Goal: Task Accomplishment & Management: Manage account settings

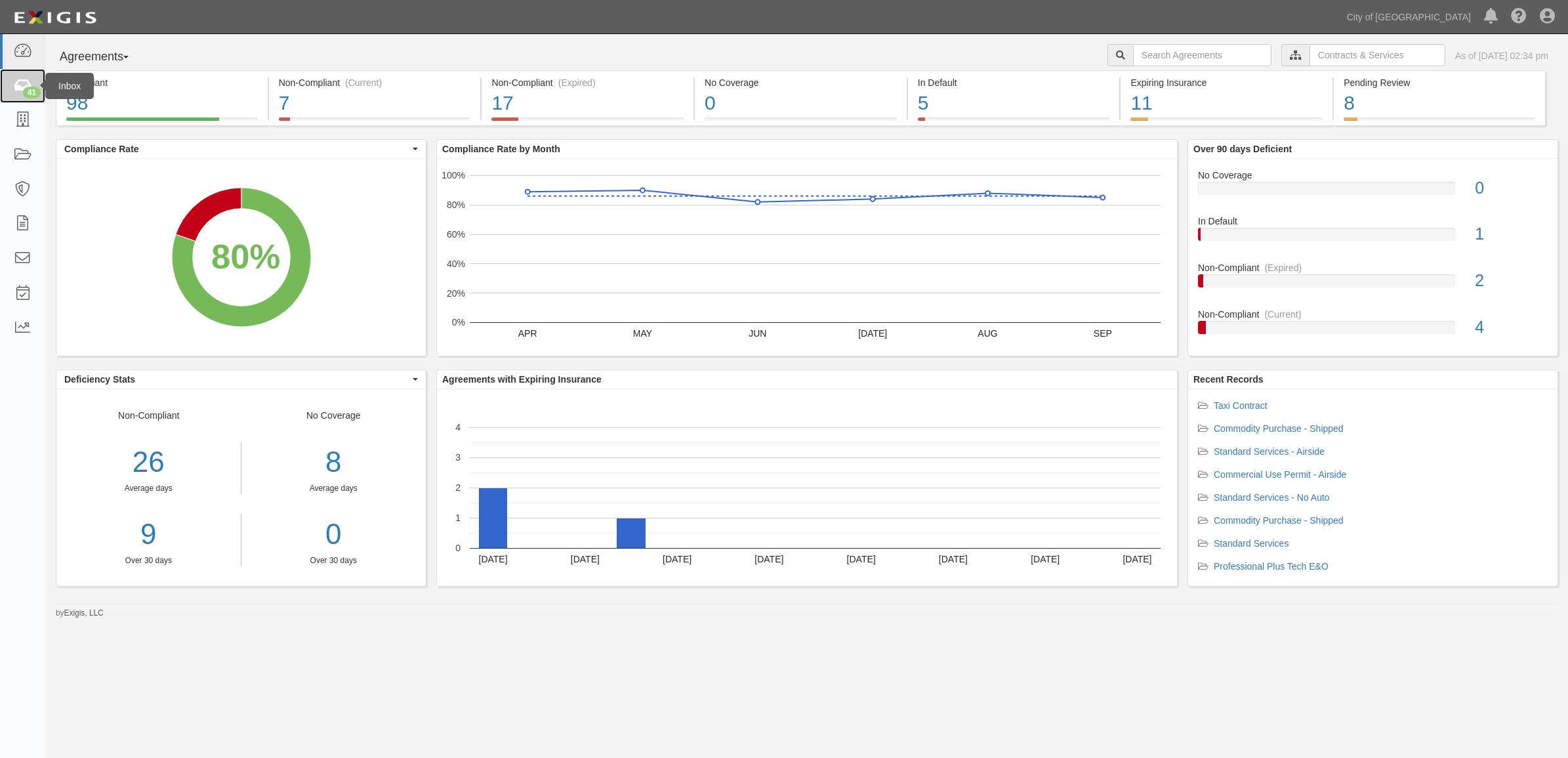
click at [18, 81] on icon at bounding box center [22, 87] width 18 height 15
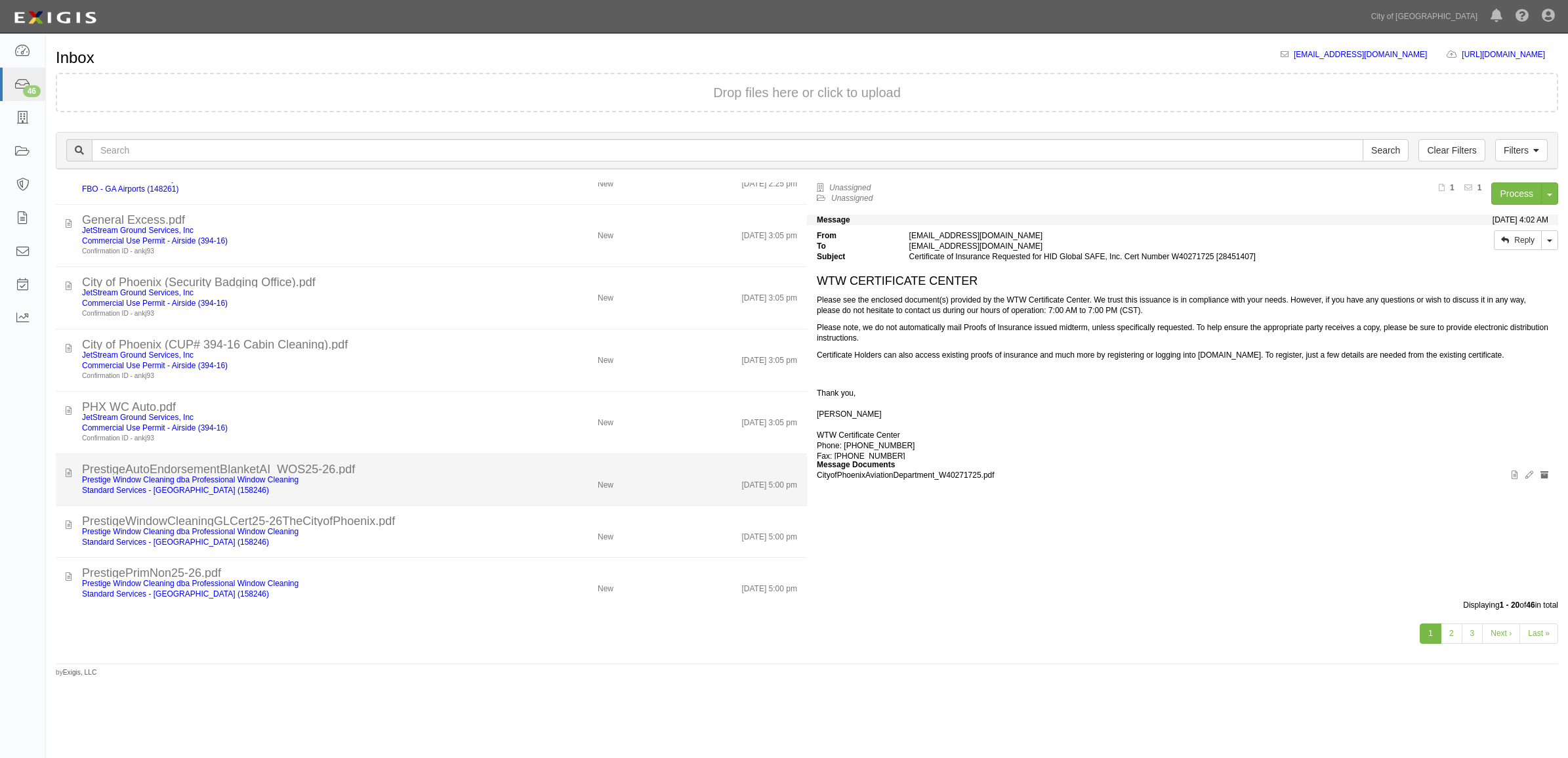
scroll to position [696, 0]
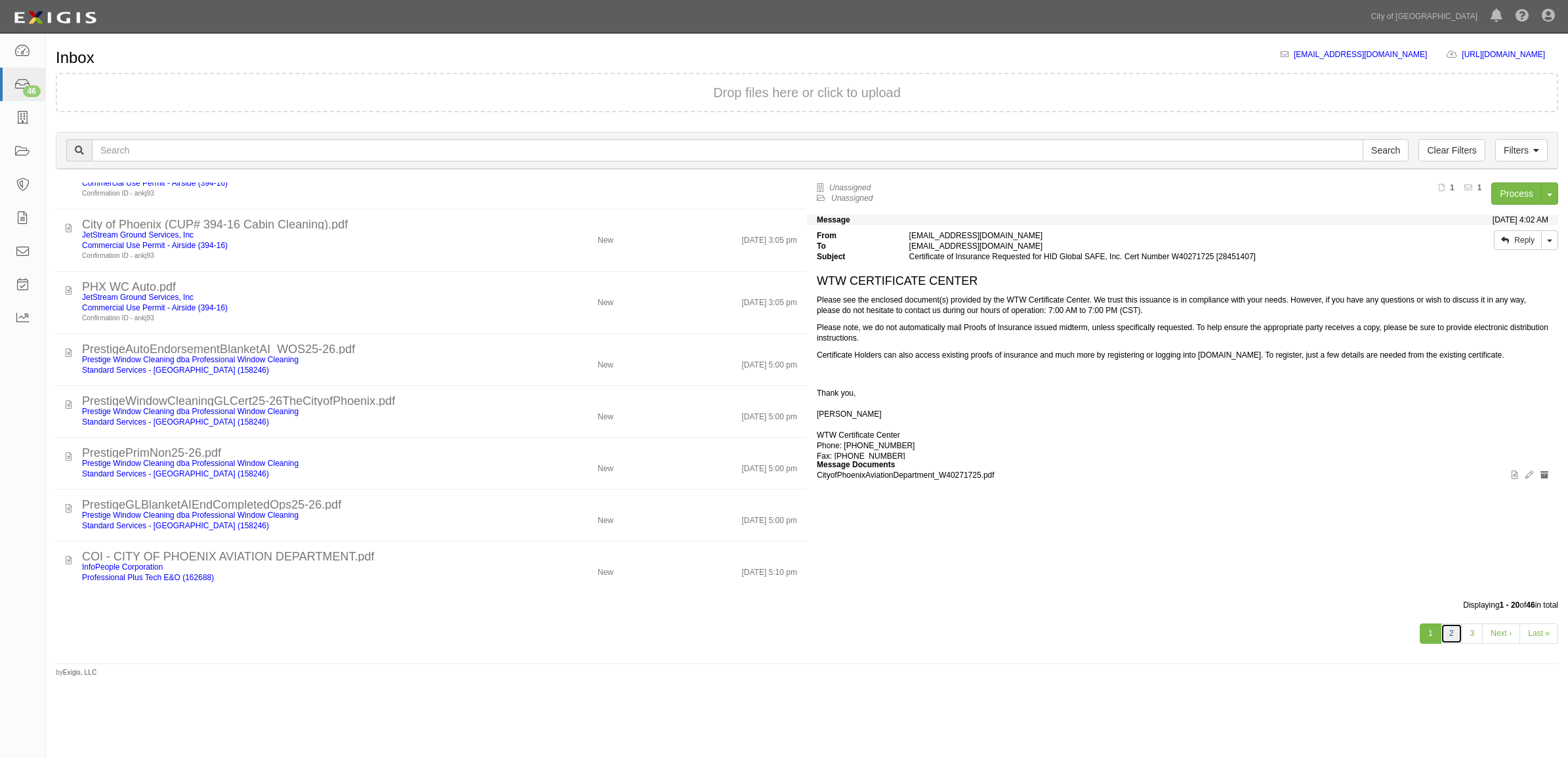
click at [1455, 634] on link "2" at bounding box center [1451, 633] width 21 height 20
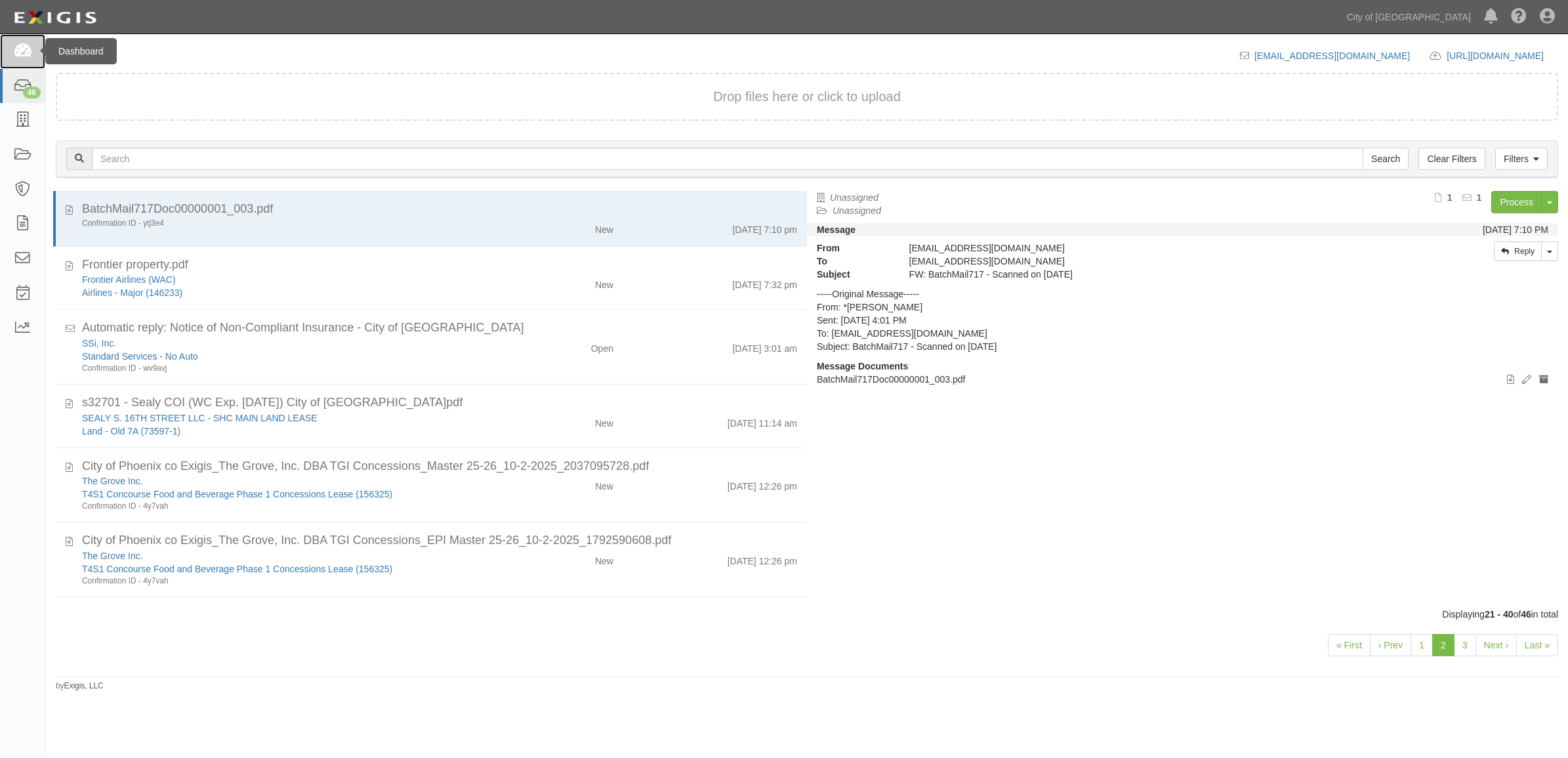
click at [19, 66] on link at bounding box center [22, 51] width 45 height 35
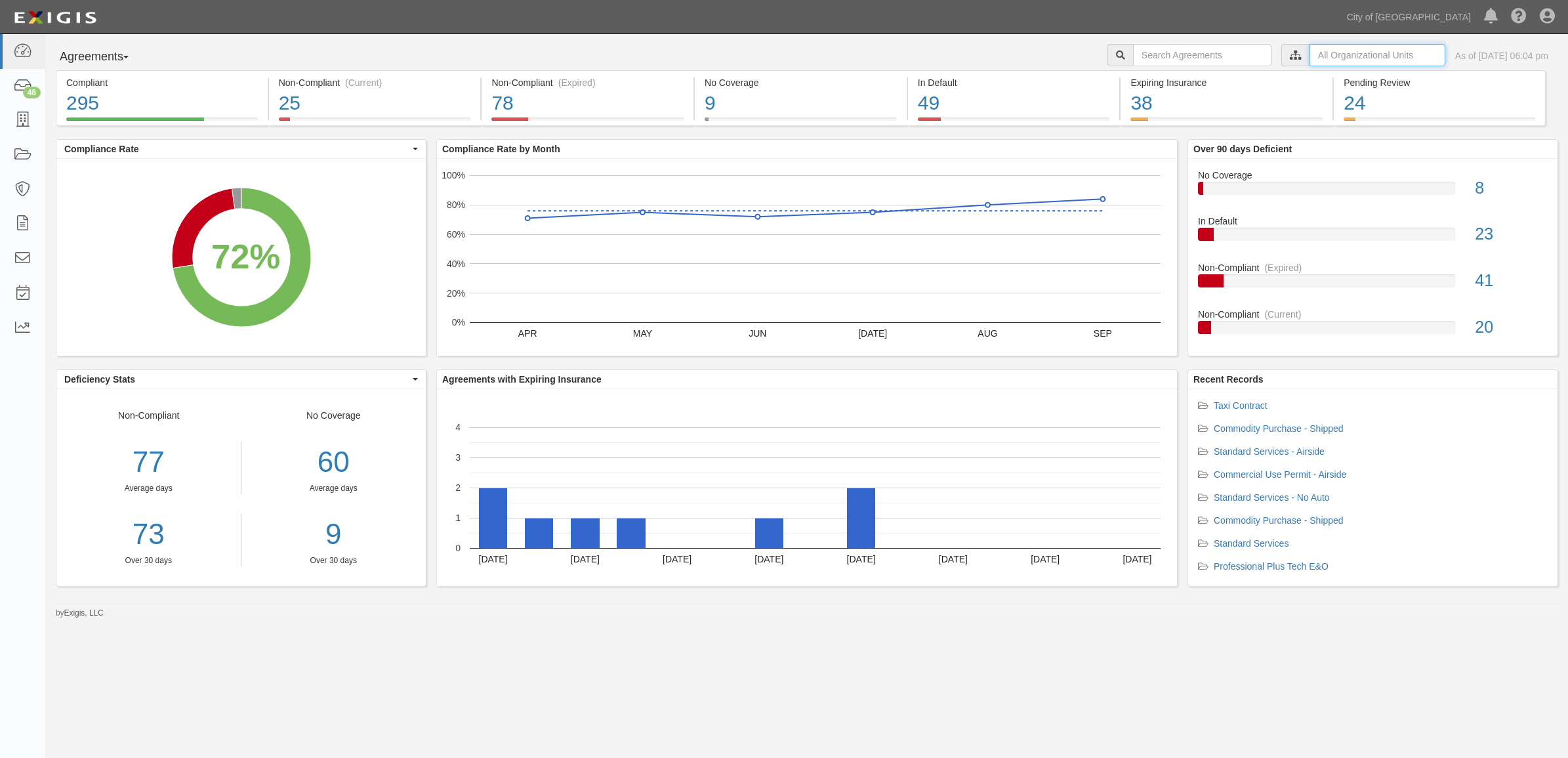
click at [1344, 50] on input "text" at bounding box center [1378, 55] width 136 height 22
click at [1157, 81] on icon at bounding box center [1159, 79] width 10 height 6
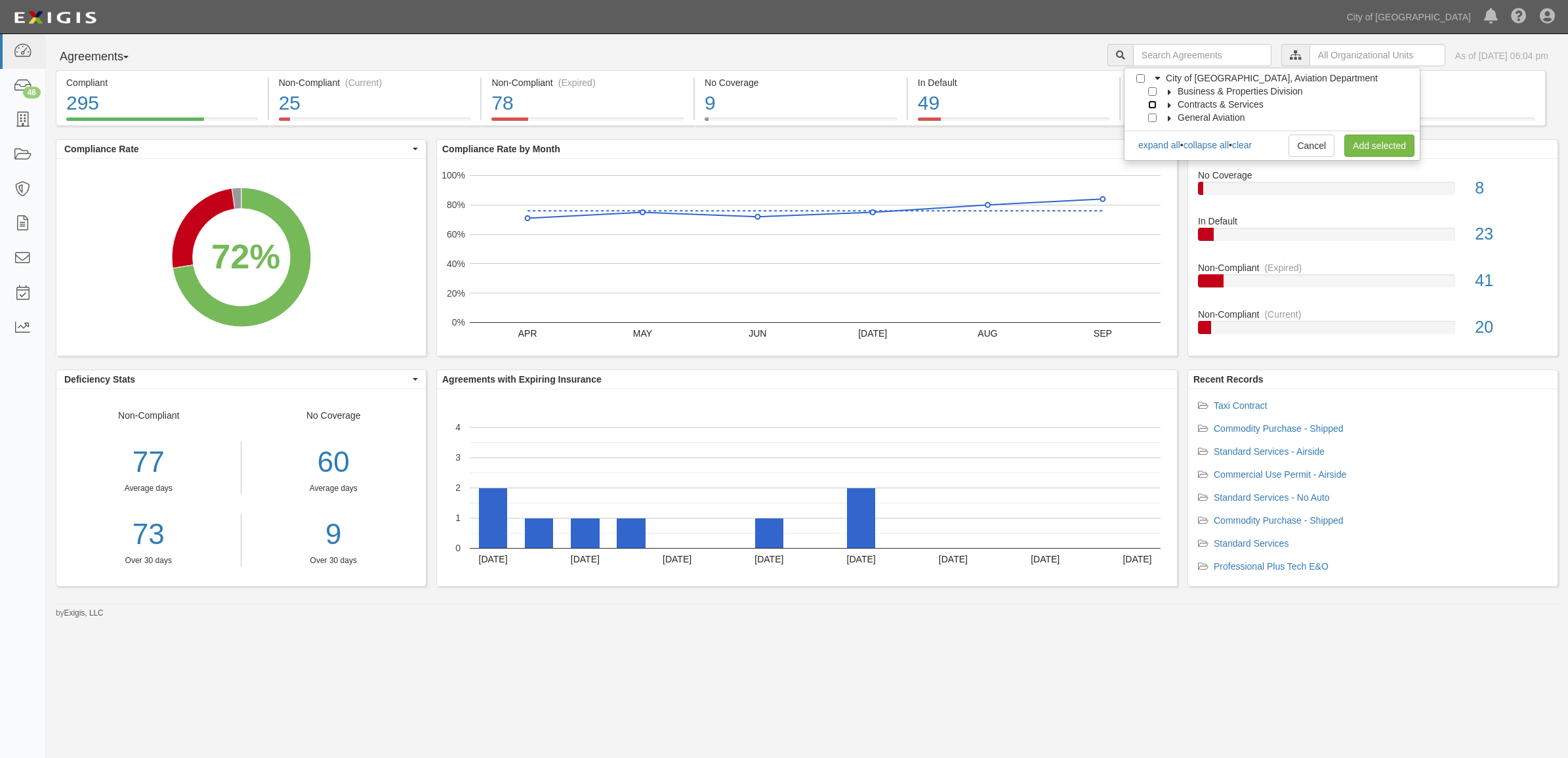
click at [1152, 102] on input "Contracts & Services" at bounding box center [1152, 104] width 9 height 9
checkbox input "true"
click at [1391, 147] on link "Add selected" at bounding box center [1380, 145] width 70 height 22
